Goal: Task Accomplishment & Management: Complete application form

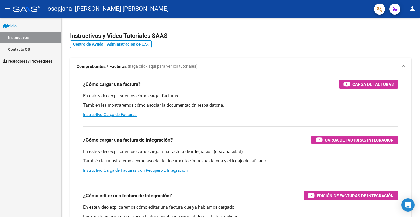
click at [30, 60] on span "Prestadores / Proveedores" at bounding box center [28, 61] width 50 height 6
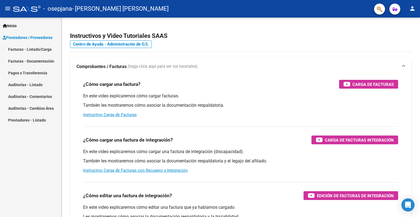
click at [24, 47] on link "Facturas - Listado/Carga" at bounding box center [30, 49] width 61 height 12
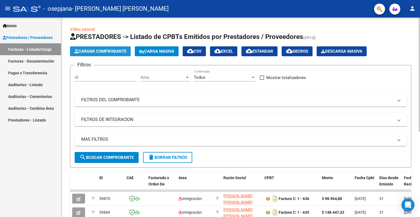
click at [103, 49] on span "Cargar Comprobante" at bounding box center [100, 51] width 52 height 5
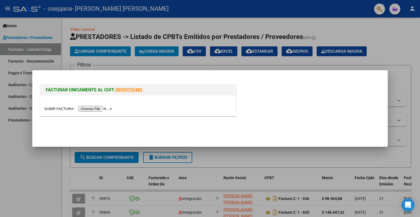
click at [103, 109] on input "file" at bounding box center [78, 109] width 69 height 6
click at [90, 108] on input "file" at bounding box center [78, 109] width 69 height 6
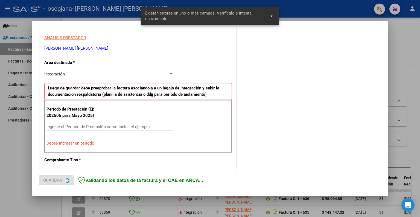
scroll to position [109, 0]
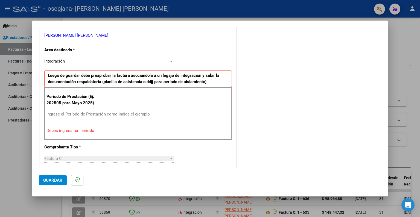
click at [139, 63] on div "Integración" at bounding box center [106, 61] width 125 height 5
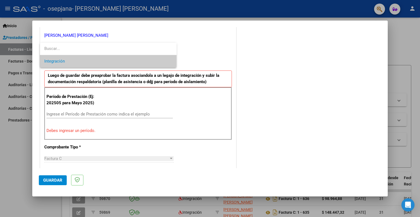
drag, startPoint x: 139, startPoint y: 63, endPoint x: 123, endPoint y: 65, distance: 16.0
click at [123, 65] on span "Integración" at bounding box center [108, 61] width 128 height 12
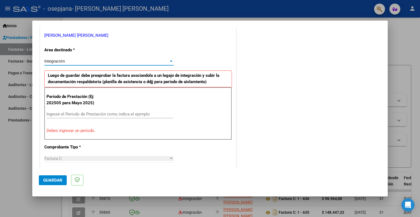
click at [92, 116] on input "Ingrese el Período de Prestación como indica el ejemplo" at bounding box center [110, 113] width 126 height 5
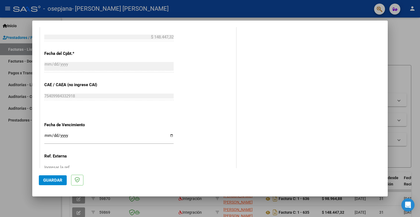
scroll to position [299, 0]
type input "202509"
click at [168, 135] on input "Ingresar la fecha" at bounding box center [108, 137] width 129 height 9
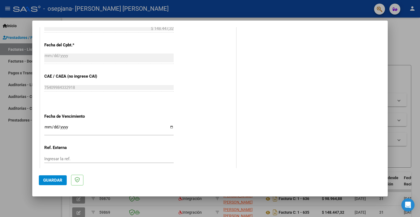
scroll to position [328, 0]
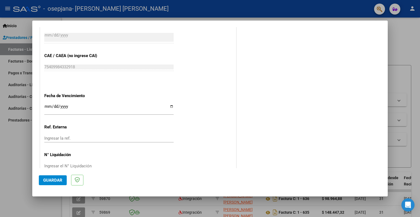
click at [46, 104] on input "Ingresar la fecha" at bounding box center [108, 108] width 129 height 9
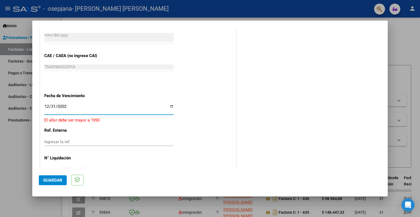
type input "[DATE]"
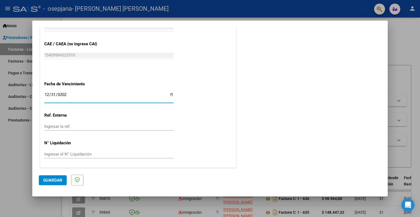
scroll to position [340, 0]
click at [49, 182] on span "Guardar" at bounding box center [52, 179] width 19 height 5
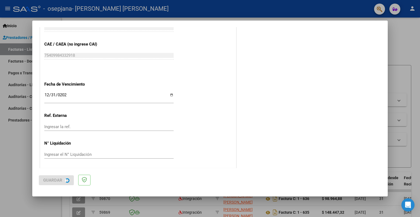
scroll to position [0, 0]
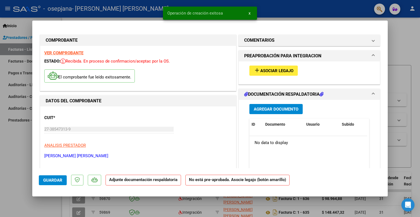
click at [278, 69] on span "Asociar Legajo" at bounding box center [277, 70] width 33 height 5
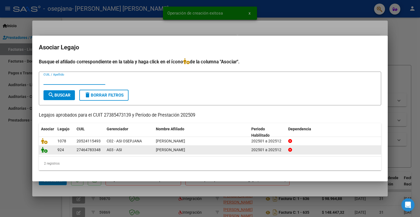
click at [44, 150] on icon at bounding box center [44, 149] width 7 height 6
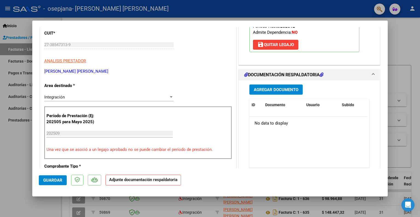
scroll to position [84, 0]
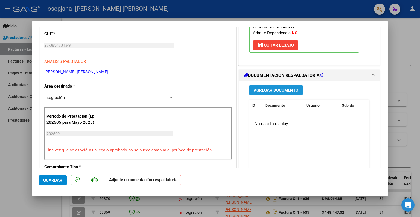
click at [284, 89] on span "Agregar Documento" at bounding box center [276, 90] width 45 height 5
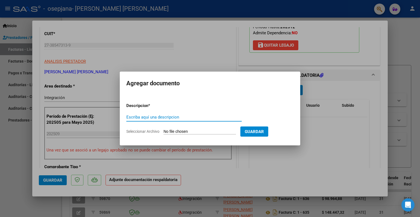
click at [224, 116] on input "Escriba aquí una descripcion" at bounding box center [184, 116] width 116 height 5
type input "planilla de asistencia"
click at [213, 130] on input "Seleccionar Archivo" at bounding box center [200, 131] width 73 height 5
type input "C:\fakepath\Septiembre [PERSON_NAME][GEOGRAPHIC_DATA]pdf"
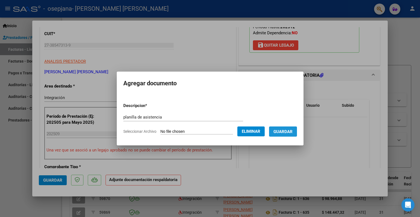
click at [293, 132] on span "Guardar" at bounding box center [283, 131] width 19 height 5
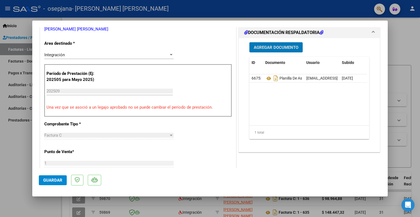
scroll to position [127, 0]
click at [52, 181] on span "Guardar" at bounding box center [52, 179] width 19 height 5
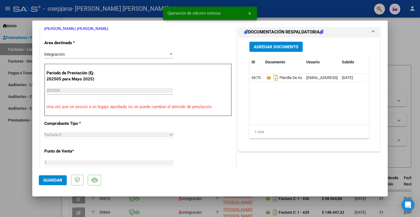
click at [15, 170] on div at bounding box center [210, 108] width 420 height 217
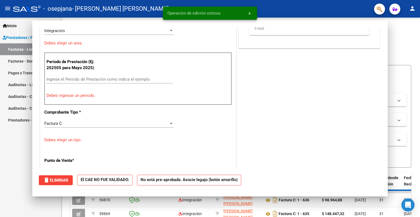
scroll to position [0, 0]
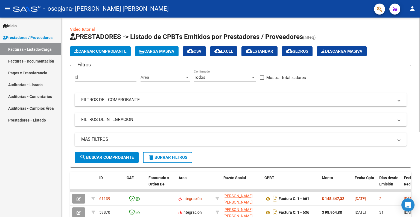
click at [93, 51] on span "Cargar Comprobante" at bounding box center [100, 51] width 52 height 5
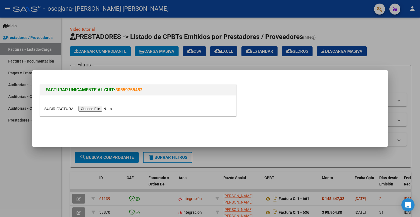
click at [102, 110] on input "file" at bounding box center [78, 109] width 69 height 6
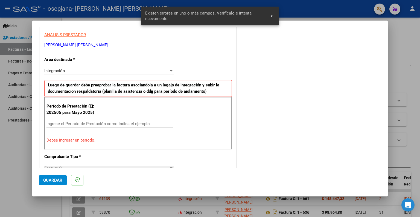
scroll to position [109, 0]
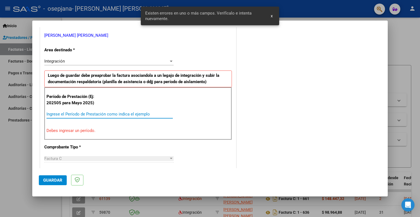
click at [67, 112] on input "Ingrese el Período de Prestación como indica el ejemplo" at bounding box center [110, 113] width 126 height 5
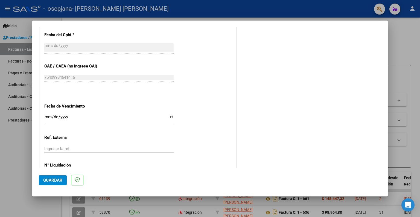
scroll to position [318, 0]
type input "202509"
click at [116, 117] on input "Ingresar la fecha" at bounding box center [108, 118] width 129 height 9
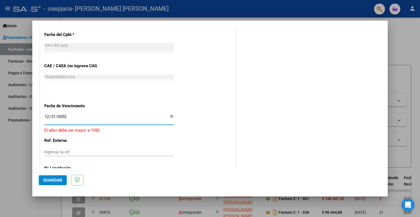
type input "[DATE]"
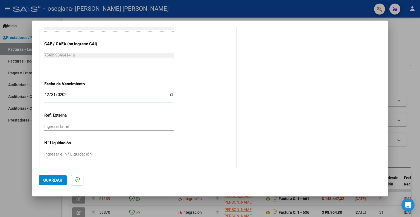
click at [54, 180] on span "Guardar" at bounding box center [52, 179] width 19 height 5
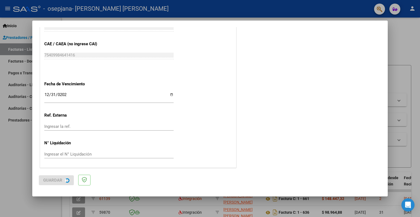
scroll to position [0, 0]
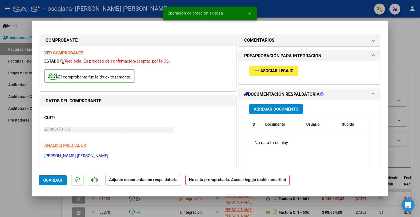
click at [282, 68] on span "Asociar Legajo" at bounding box center [277, 70] width 33 height 5
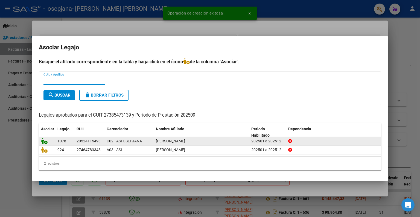
click at [45, 142] on icon at bounding box center [44, 141] width 7 height 6
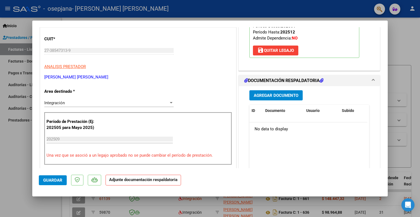
scroll to position [81, 0]
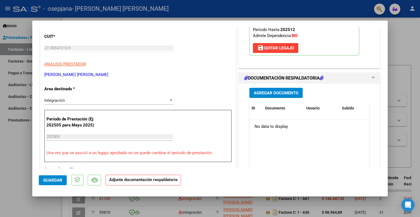
click at [288, 95] on button "Agregar Documento" at bounding box center [276, 93] width 53 height 10
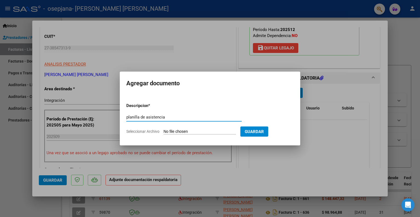
type input "planilla de asistencia"
click at [215, 134] on input "Seleccionar Archivo" at bounding box center [200, 131] width 73 height 5
type input "C:\fakepath\Septiembre Zantino.pdf"
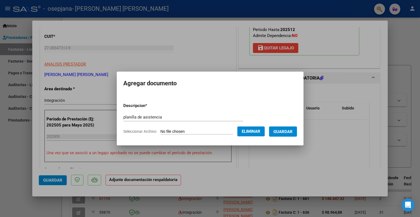
click at [290, 132] on span "Guardar" at bounding box center [283, 131] width 19 height 5
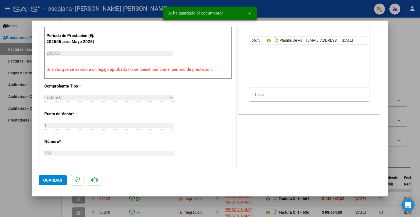
scroll to position [164, 0]
click at [51, 177] on button "Guardar" at bounding box center [53, 180] width 28 height 10
click at [13, 178] on div at bounding box center [210, 108] width 420 height 217
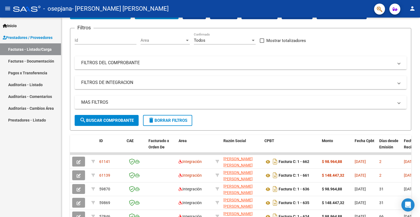
scroll to position [35, 0]
